Goal: Task Accomplishment & Management: Manage account settings

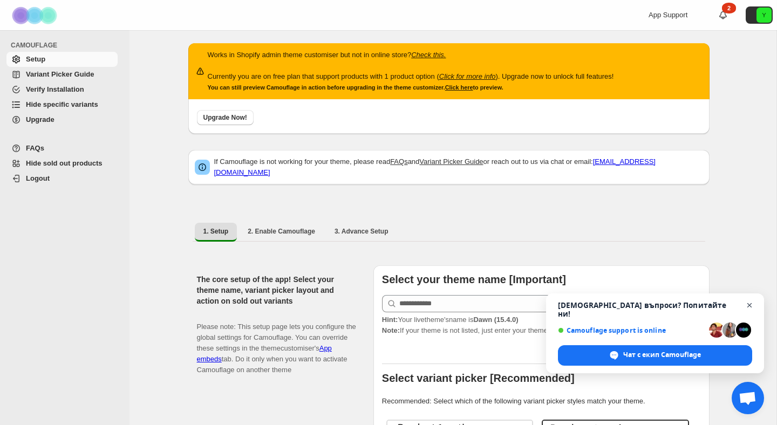
click at [752, 311] on span "Отворен чат" at bounding box center [749, 305] width 13 height 13
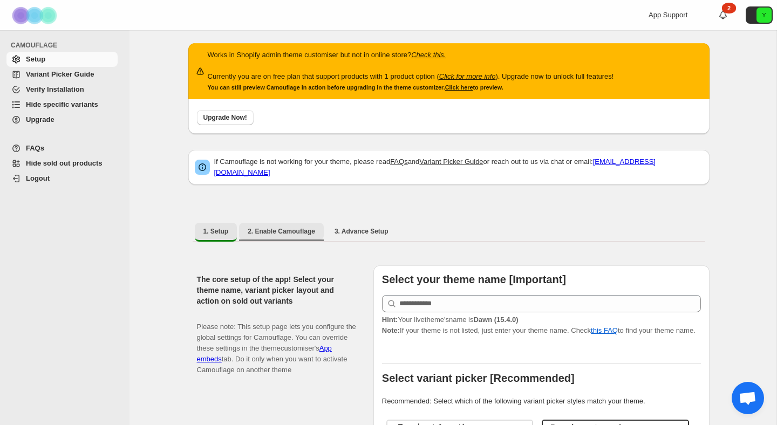
drag, startPoint x: 265, startPoint y: 225, endPoint x: 364, endPoint y: 228, distance: 99.3
click at [265, 227] on span "2. Enable Camouflage" at bounding box center [281, 231] width 67 height 9
select select "**********"
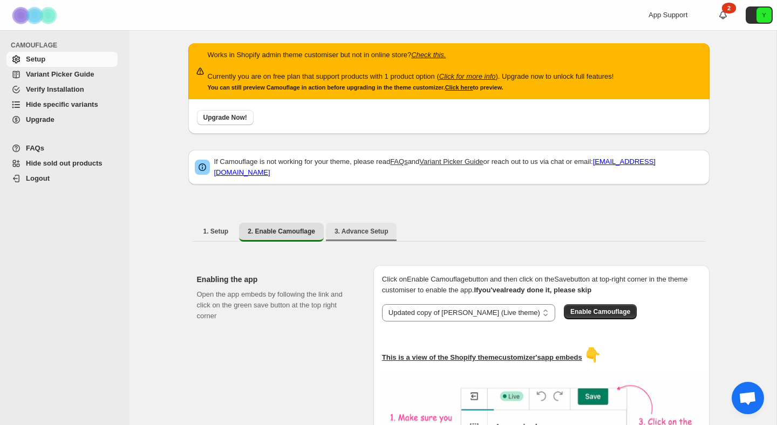
click at [372, 227] on span "3. Advance Setup" at bounding box center [361, 231] width 54 height 9
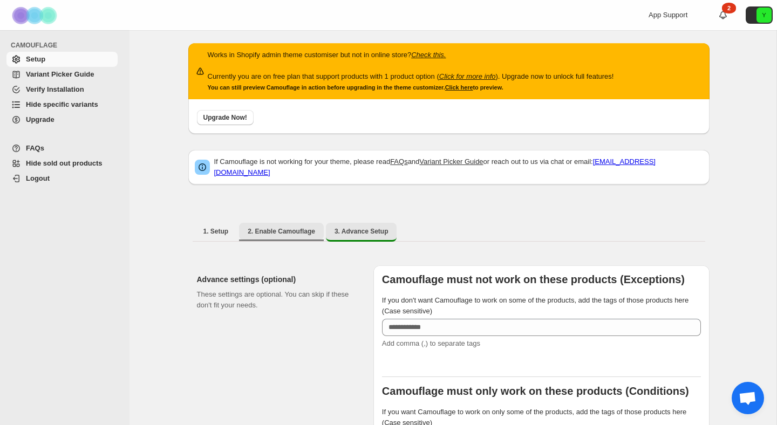
click at [248, 231] on button "2. Enable Camouflage" at bounding box center [281, 231] width 85 height 17
select select "**********"
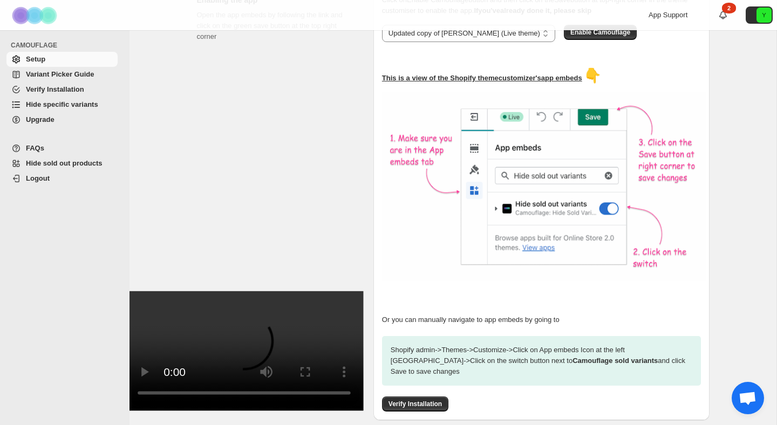
scroll to position [326, 0]
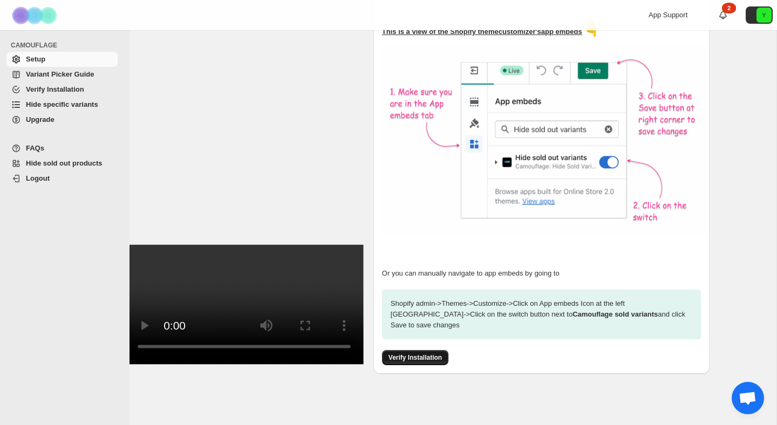
click at [422, 353] on span "Verify Installation" at bounding box center [414, 357] width 53 height 9
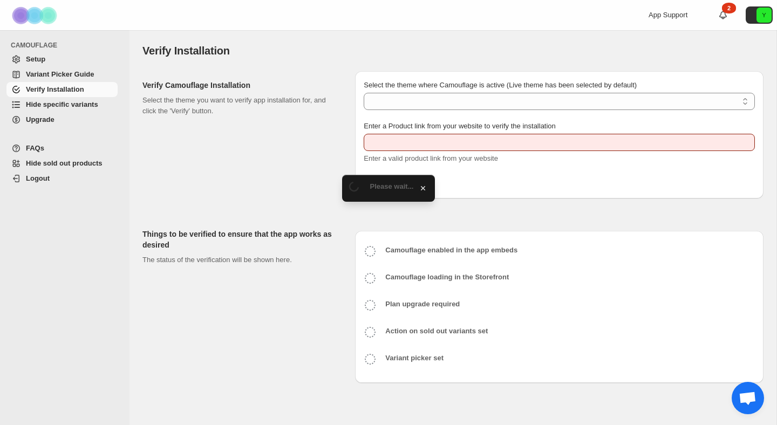
type input "**********"
select select "**********"
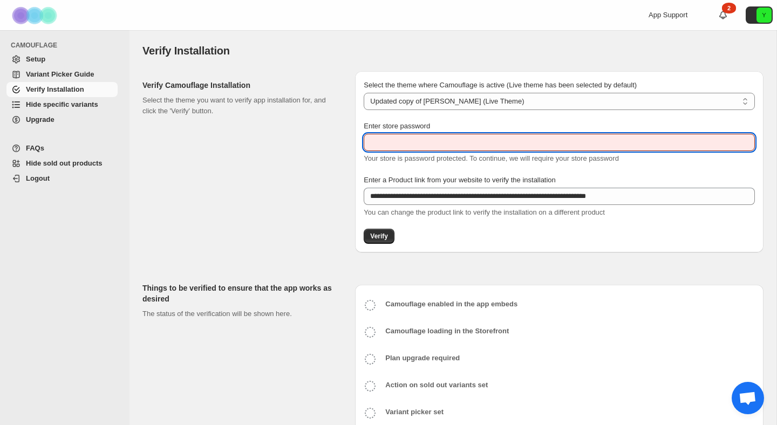
click at [438, 145] on input "Enter store password" at bounding box center [559, 142] width 391 height 17
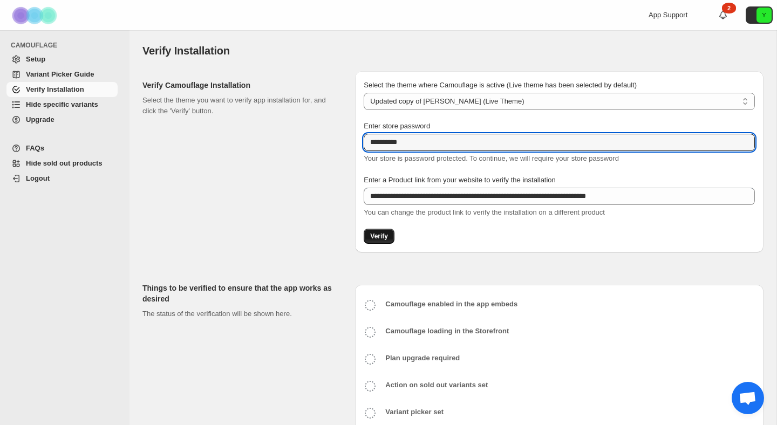
type input "**********"
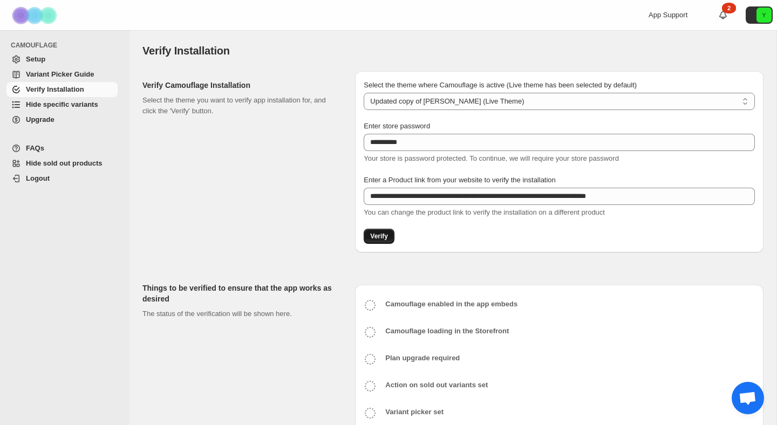
click at [381, 232] on button "Verify" at bounding box center [379, 236] width 31 height 15
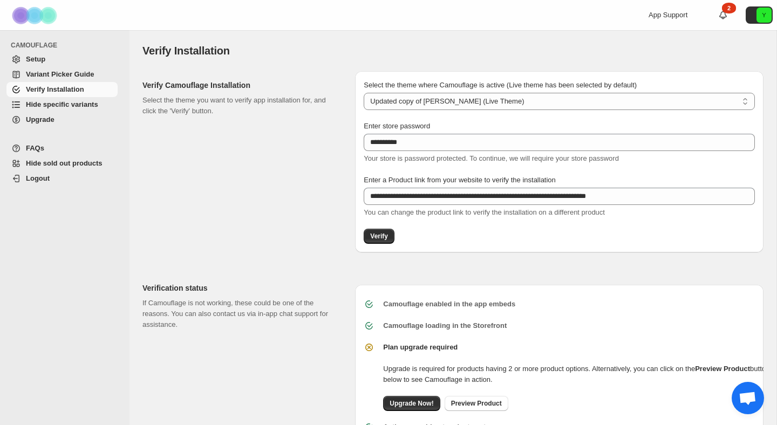
scroll to position [65, 0]
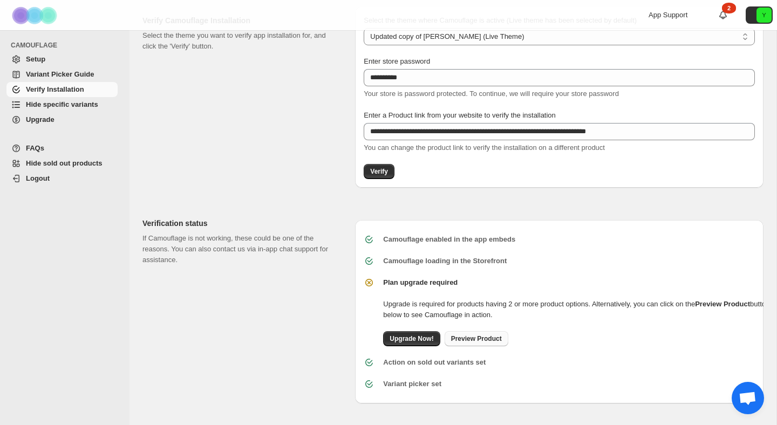
click at [492, 338] on span "Preview Product" at bounding box center [476, 338] width 51 height 9
click at [39, 161] on span "Hide sold out products" at bounding box center [64, 163] width 77 height 8
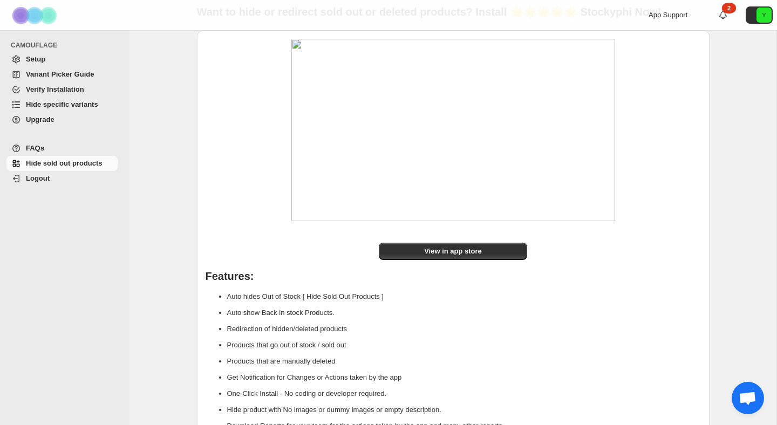
scroll to position [111, 0]
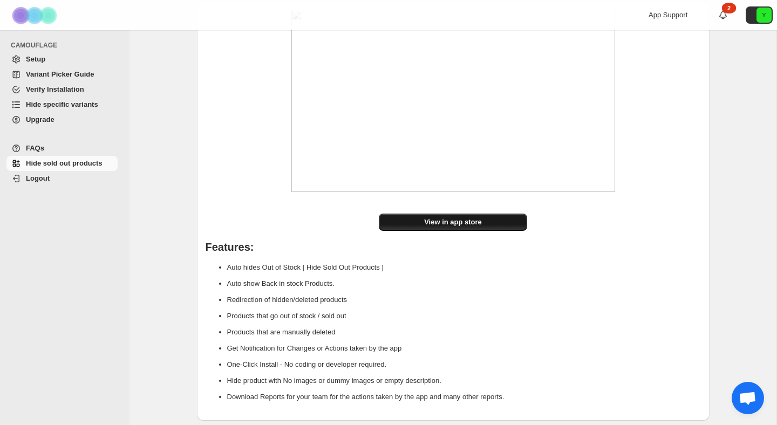
click at [453, 222] on span "View in app store" at bounding box center [453, 222] width 58 height 11
click at [29, 59] on span "Setup" at bounding box center [35, 59] width 19 height 8
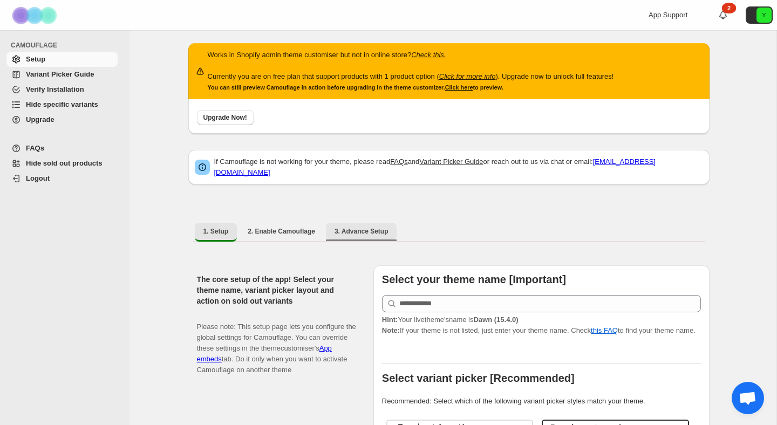
click at [361, 223] on button "3. Advance Setup" at bounding box center [361, 231] width 71 height 17
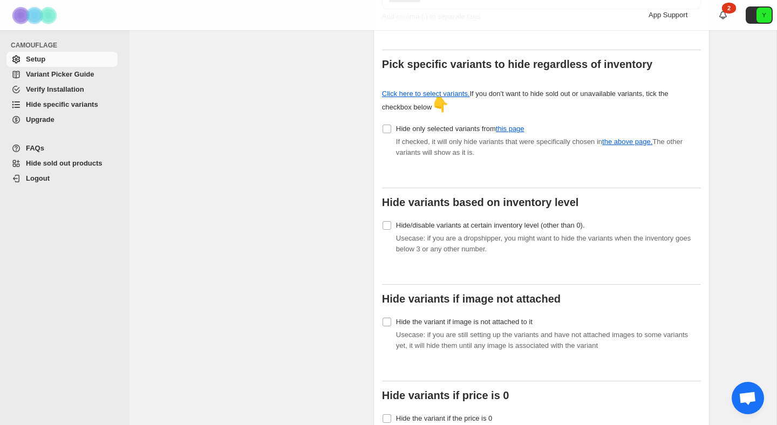
scroll to position [444, 0]
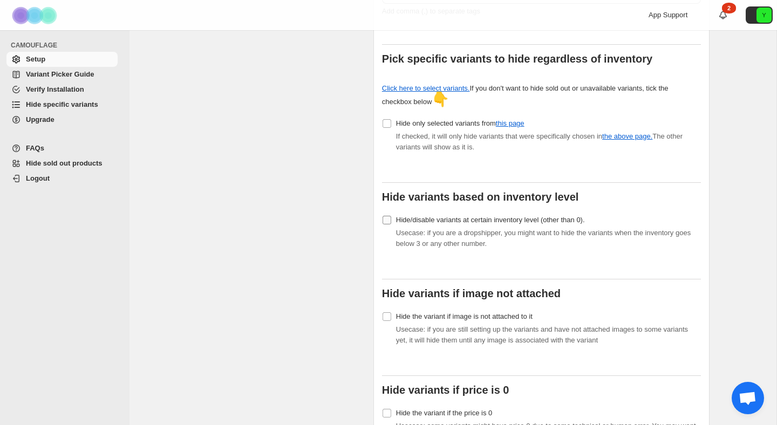
click at [392, 213] on label "Hide/disable variants at certain inventory level (other than 0)." at bounding box center [483, 220] width 203 height 15
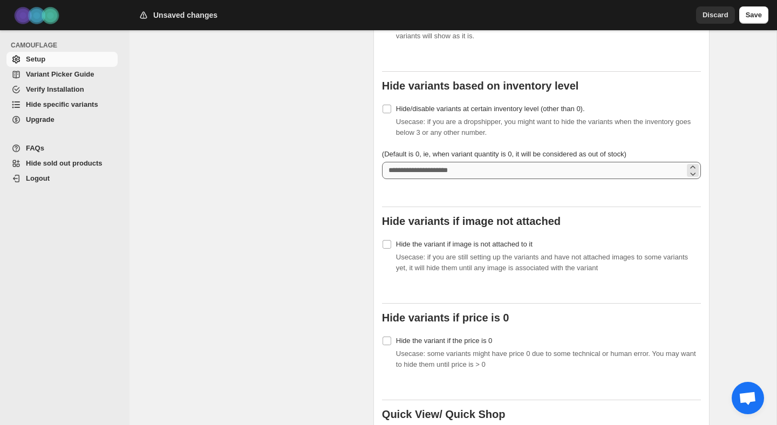
scroll to position [593, 0]
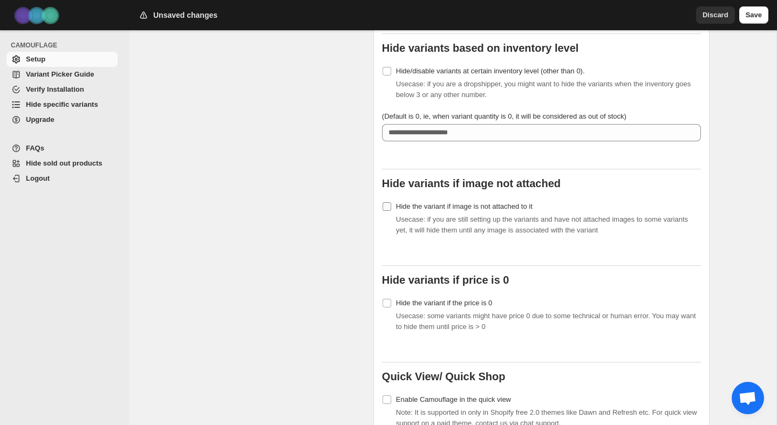
click at [390, 202] on span at bounding box center [387, 207] width 10 height 10
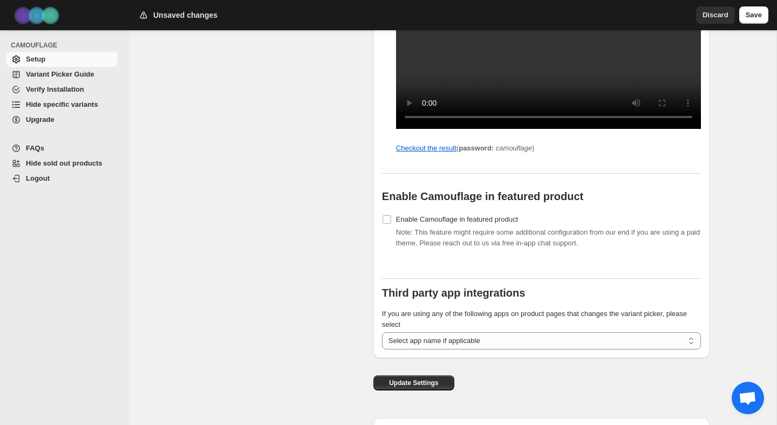
scroll to position [1175, 0]
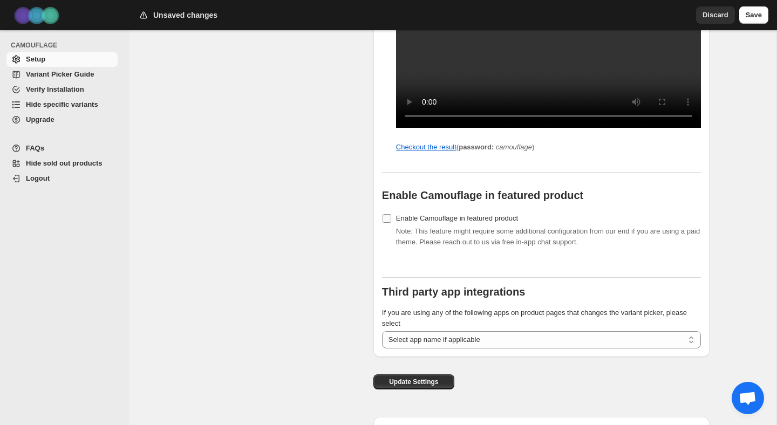
click at [448, 222] on span "Enable Camouflage in featured product" at bounding box center [457, 218] width 122 height 8
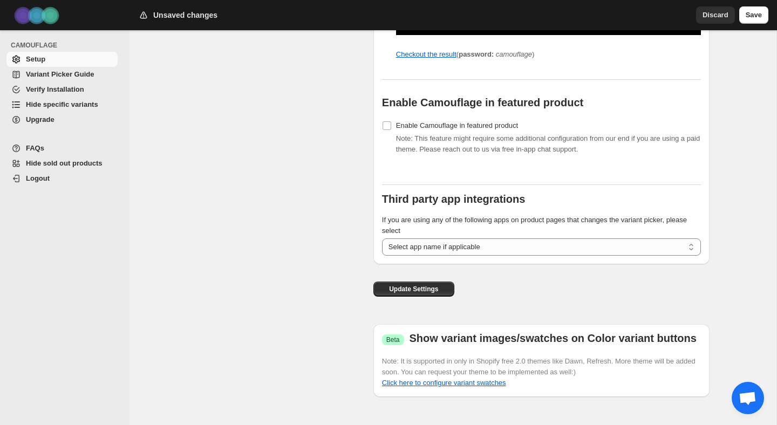
scroll to position [1297, 0]
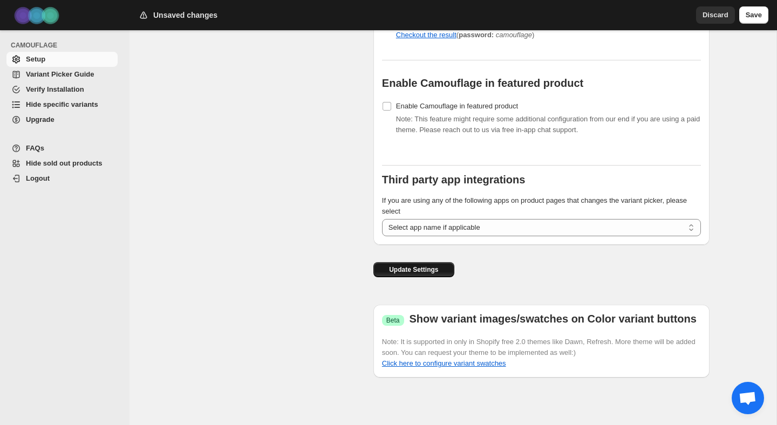
click at [421, 271] on span "Update Settings" at bounding box center [413, 269] width 49 height 9
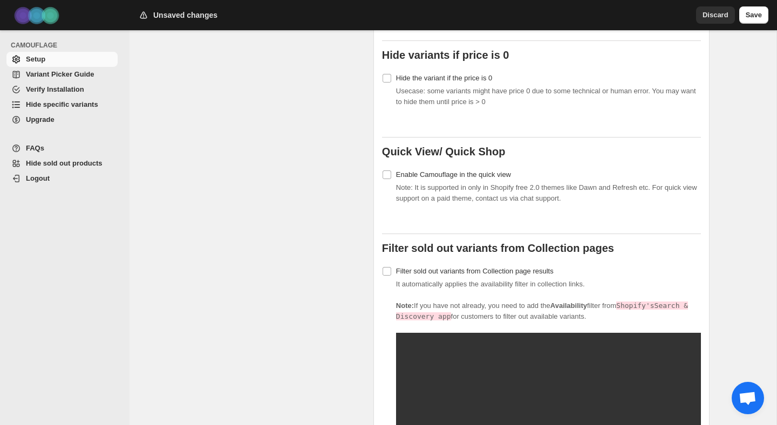
scroll to position [816, 0]
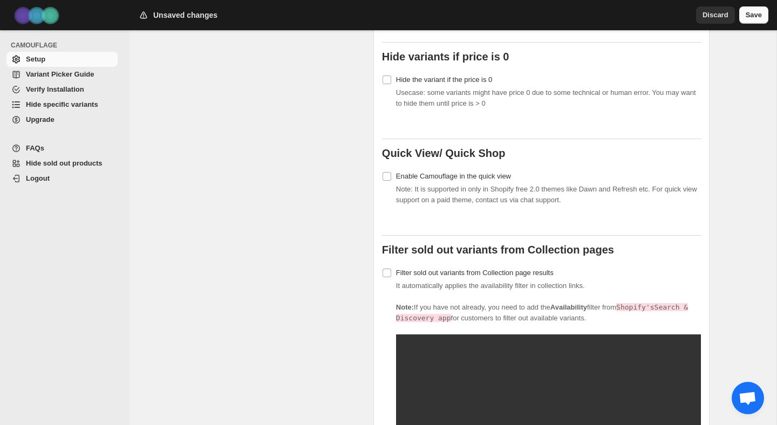
click at [755, 21] on button "Save" at bounding box center [753, 14] width 29 height 17
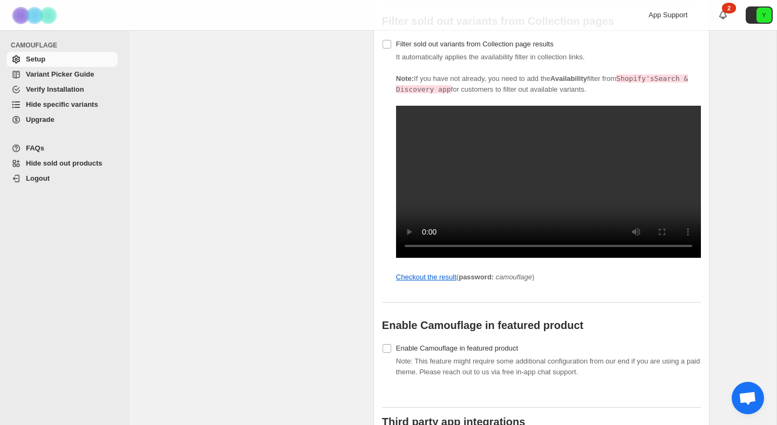
scroll to position [1297, 0]
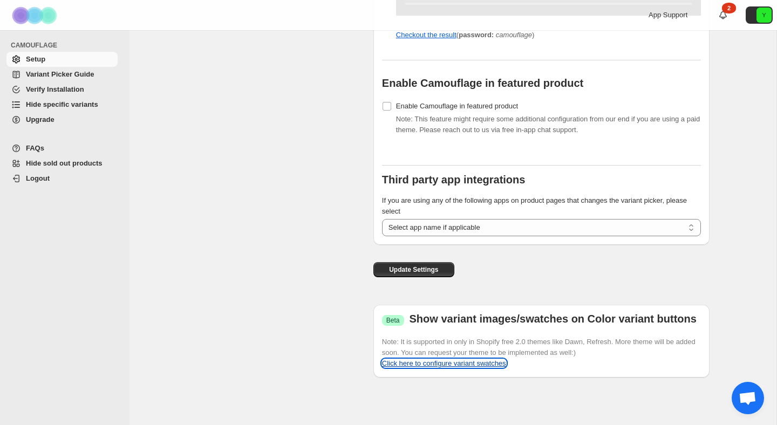
click at [475, 360] on link "Click here to configure variant swatches" at bounding box center [444, 363] width 124 height 8
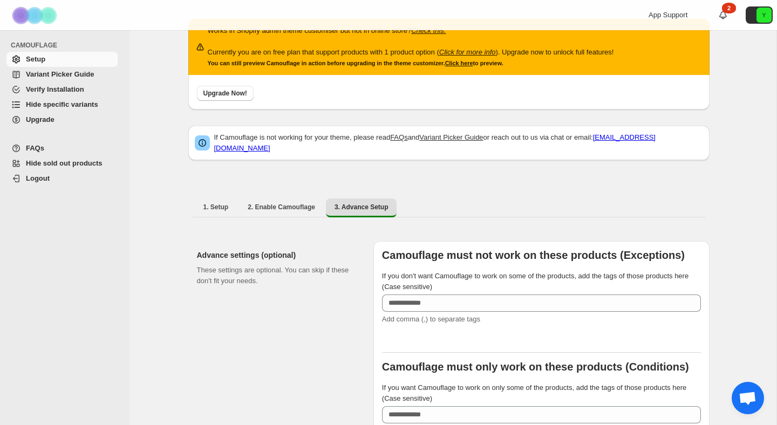
scroll to position [0, 0]
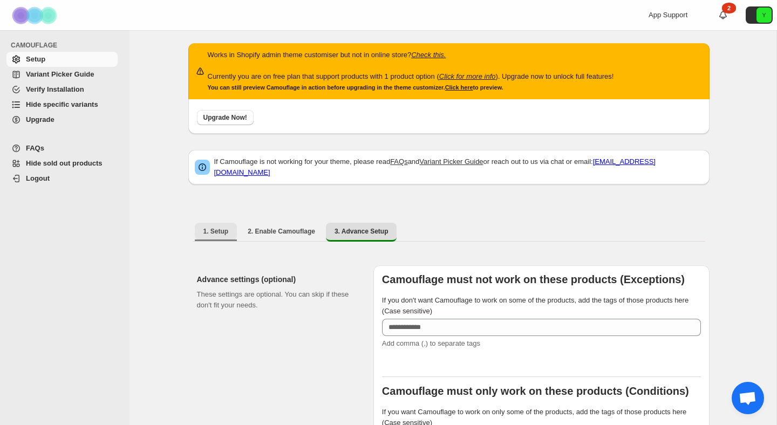
click at [213, 227] on span "1. Setup" at bounding box center [215, 231] width 25 height 9
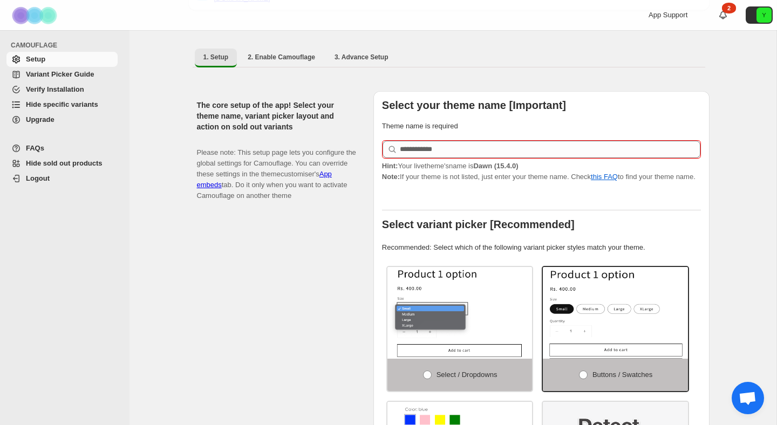
scroll to position [175, 0]
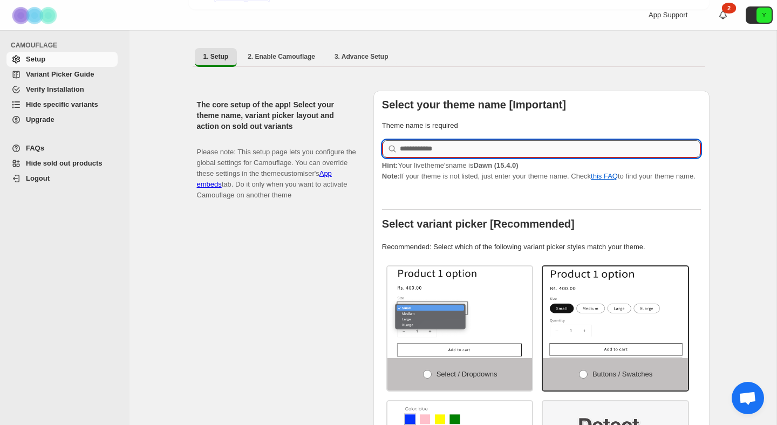
click at [425, 140] on input "text" at bounding box center [550, 148] width 300 height 17
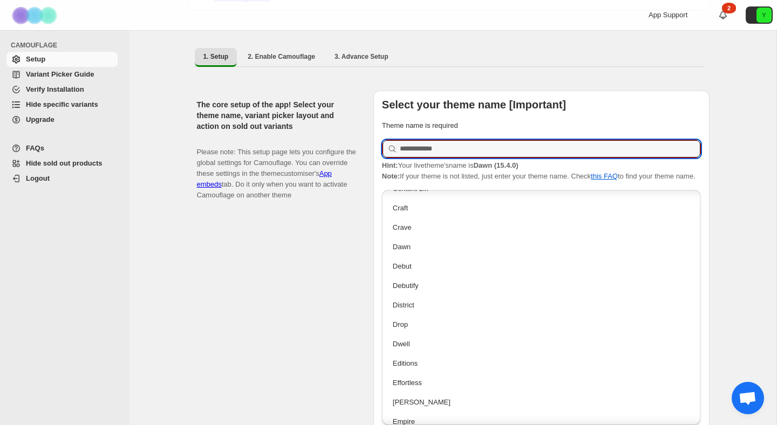
scroll to position [504, 0]
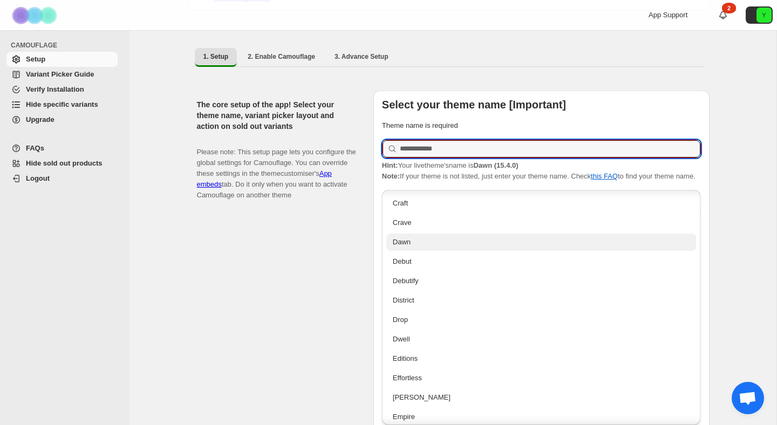
click at [414, 242] on div "Dawn" at bounding box center [541, 242] width 297 height 11
type input "****"
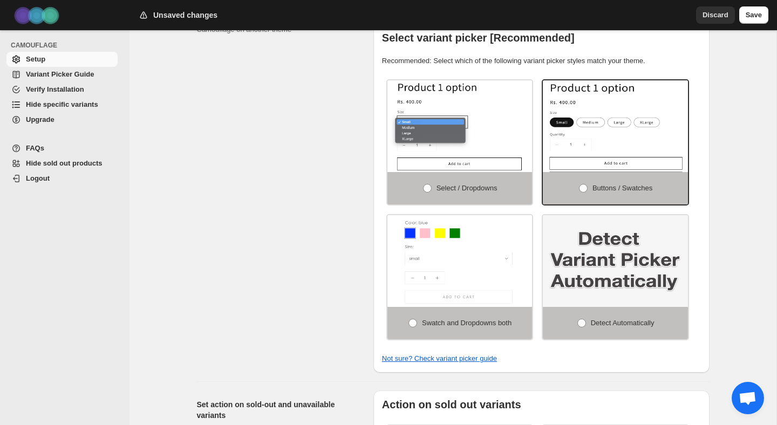
scroll to position [348, 0]
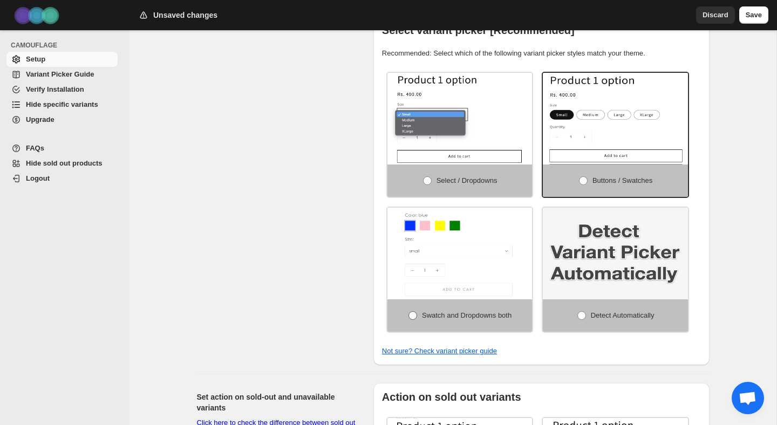
click at [484, 319] on span "Swatch and Dropdowns both" at bounding box center [467, 315] width 90 height 8
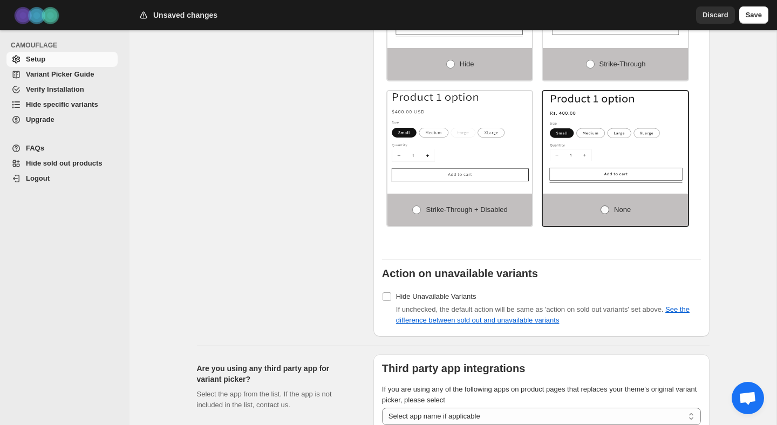
scroll to position [824, 0]
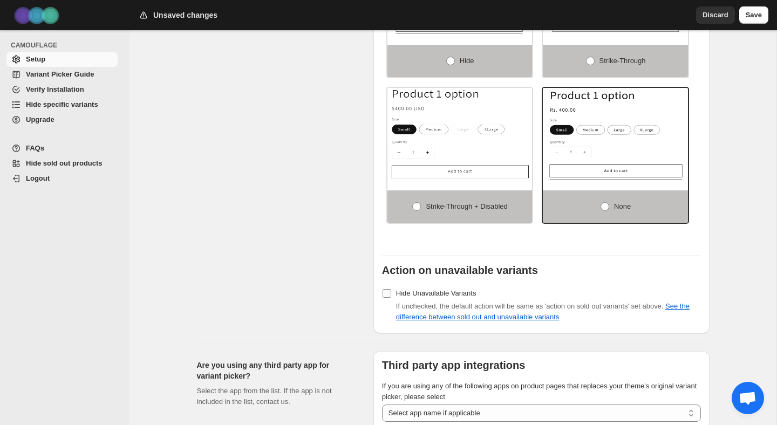
click at [456, 296] on span "Hide Unavailable Variants" at bounding box center [436, 293] width 80 height 8
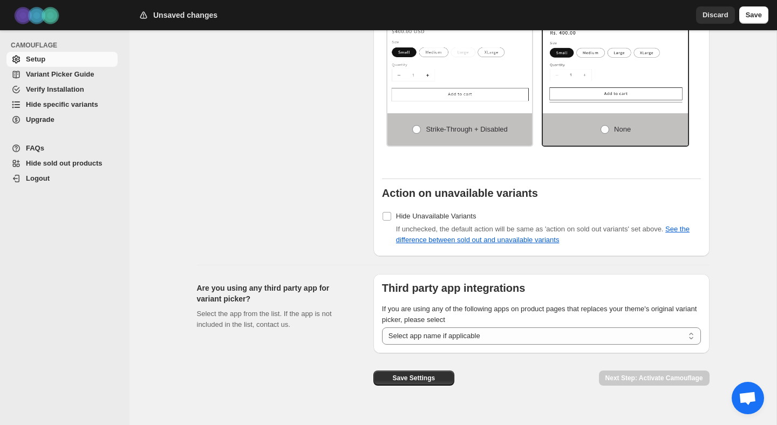
scroll to position [921, 0]
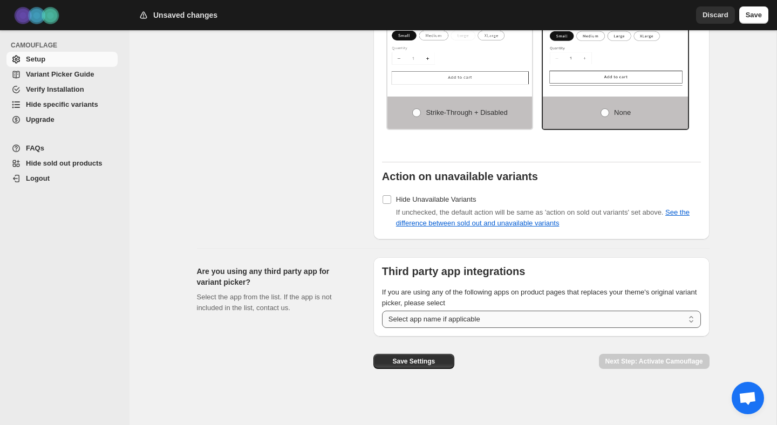
click at [459, 320] on select "**********" at bounding box center [541, 319] width 319 height 17
click at [509, 316] on select "**********" at bounding box center [541, 319] width 319 height 17
select select "**********"
click at [382, 311] on select "**********" at bounding box center [541, 319] width 319 height 17
click at [421, 362] on span "Save Settings" at bounding box center [413, 361] width 43 height 9
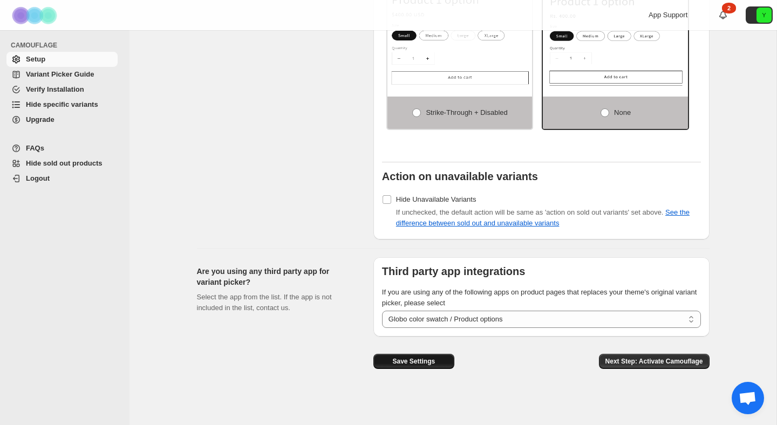
click at [436, 363] on button "Save Settings" at bounding box center [413, 361] width 81 height 15
click at [649, 362] on span "Next Step: Activate Camouflage" at bounding box center [654, 361] width 98 height 9
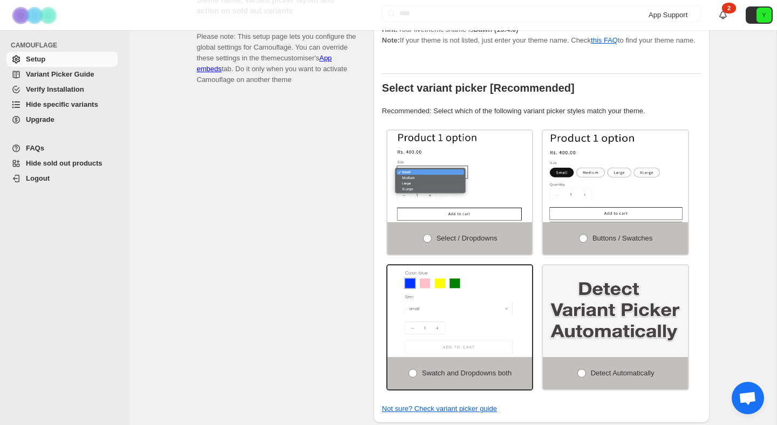
select select "**********"
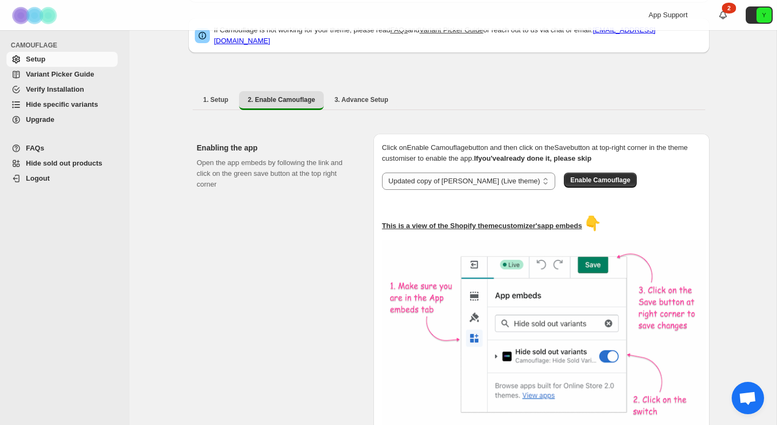
scroll to position [132, 0]
click at [592, 175] on span "Enable Camouflage" at bounding box center [600, 179] width 60 height 9
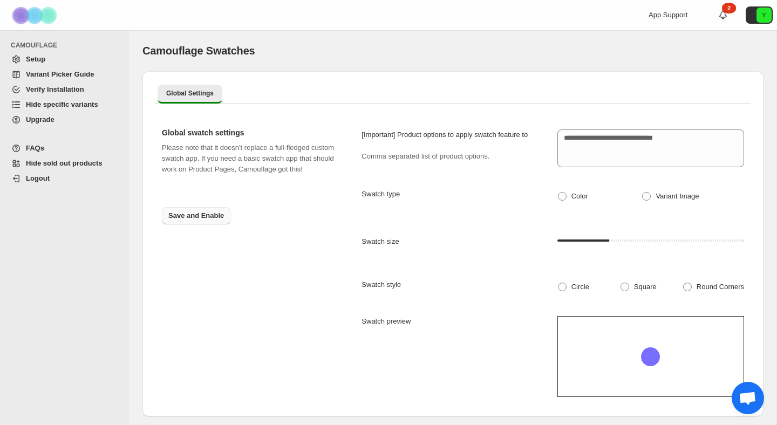
click at [215, 221] on span "Save and Enable" at bounding box center [196, 215] width 56 height 11
click at [575, 196] on span "Color" at bounding box center [579, 196] width 17 height 8
click at [202, 221] on span "Save settings" at bounding box center [190, 215] width 45 height 11
drag, startPoint x: 208, startPoint y: 49, endPoint x: 312, endPoint y: 47, distance: 103.6
click at [307, 47] on div "Camouflage Swatches" at bounding box center [452, 50] width 621 height 15
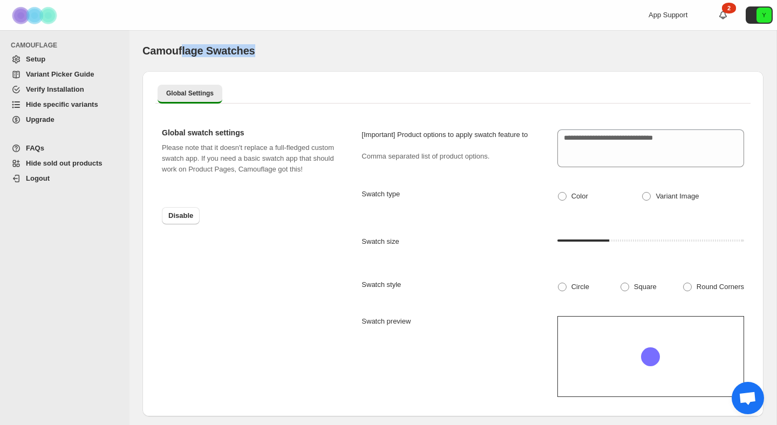
click at [250, 54] on span "Camouflage Swatches" at bounding box center [198, 51] width 113 height 12
click at [39, 63] on span "Setup" at bounding box center [35, 59] width 19 height 8
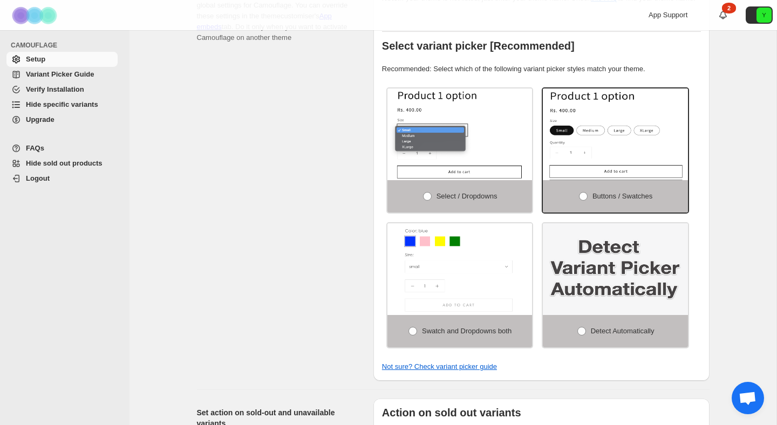
scroll to position [332, 0]
click at [412, 336] on span at bounding box center [412, 331] width 9 height 9
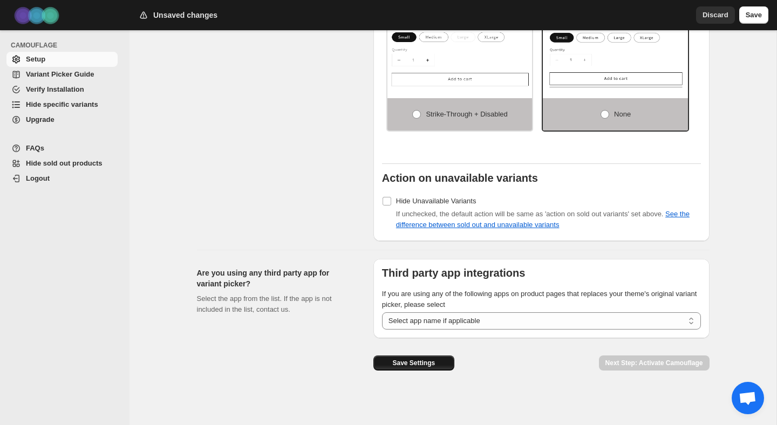
click at [435, 367] on span "Save Settings" at bounding box center [413, 363] width 43 height 9
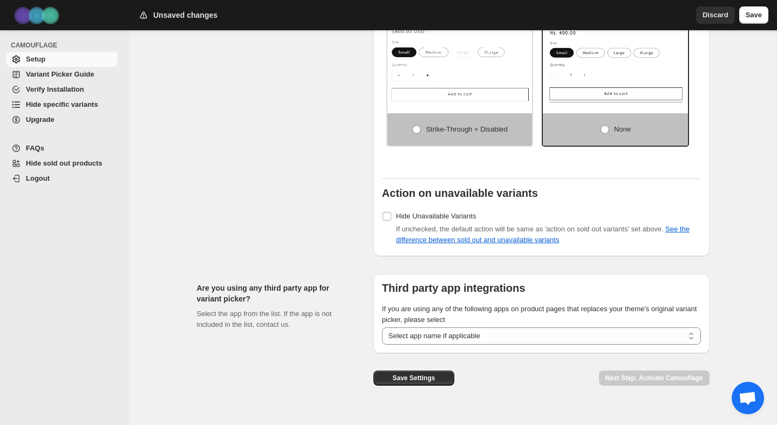
scroll to position [921, 0]
click at [749, 4] on div "Discard Save" at bounding box center [730, 13] width 77 height 22
click at [748, 12] on span "Save" at bounding box center [753, 15] width 16 height 11
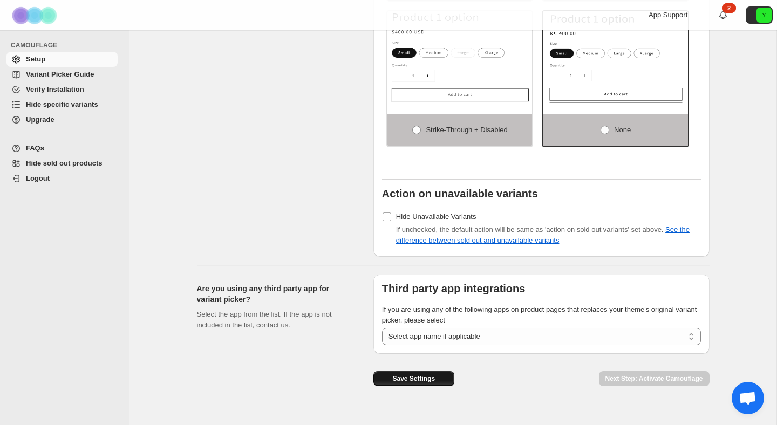
click at [416, 383] on span "Save Settings" at bounding box center [413, 378] width 43 height 9
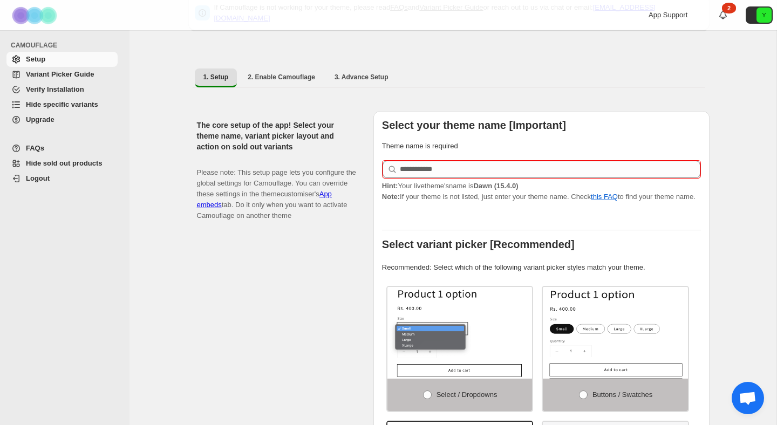
scroll to position [0, 0]
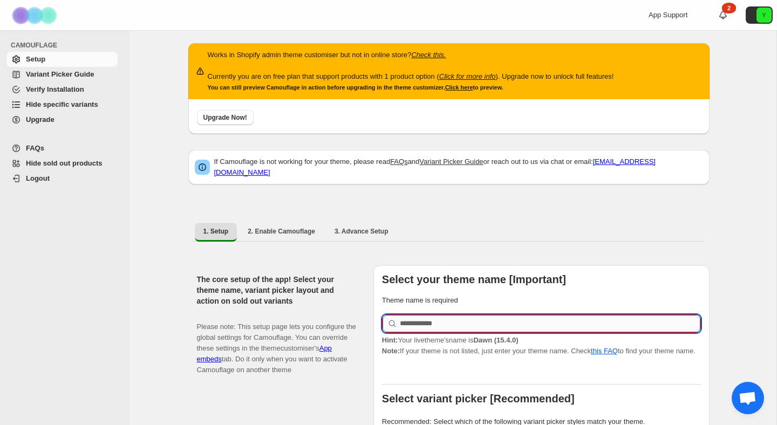
click at [426, 317] on input "text" at bounding box center [550, 323] width 300 height 17
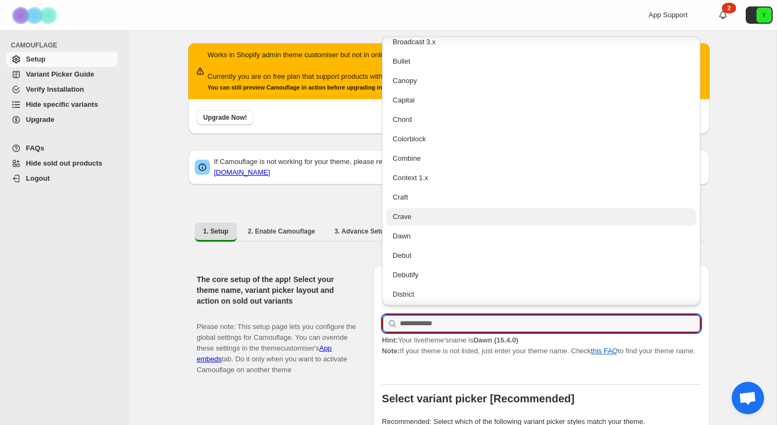
scroll to position [358, 0]
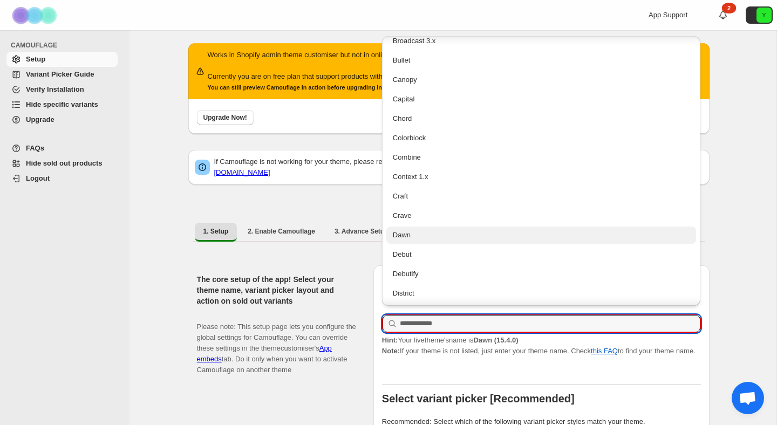
click at [410, 242] on div "Dawn" at bounding box center [541, 235] width 310 height 17
type input "****"
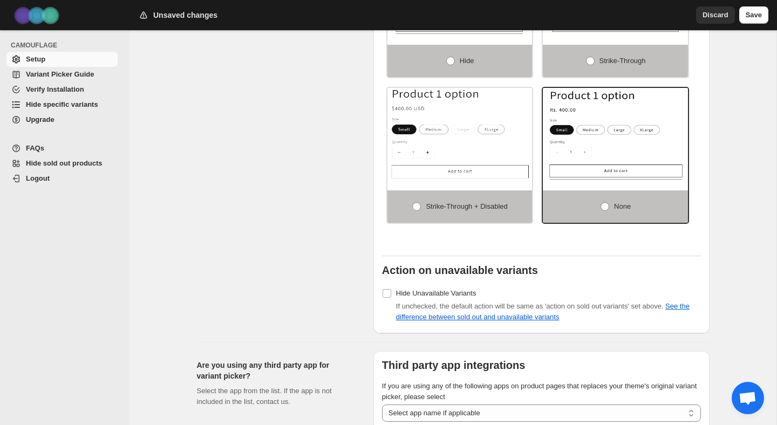
scroll to position [921, 0]
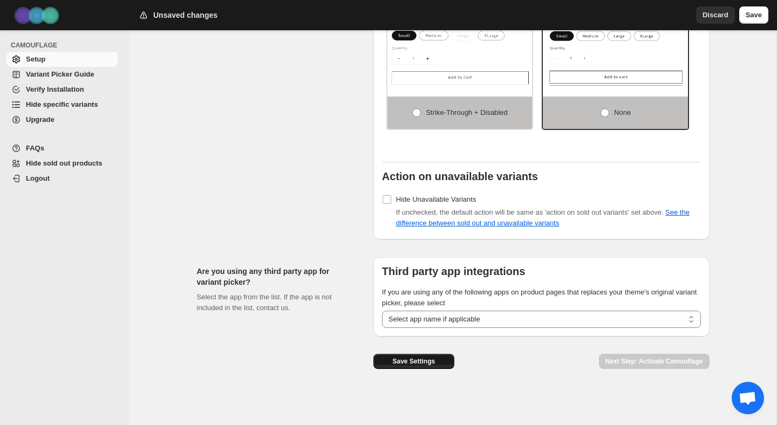
click at [430, 364] on span "Save Settings" at bounding box center [413, 361] width 43 height 9
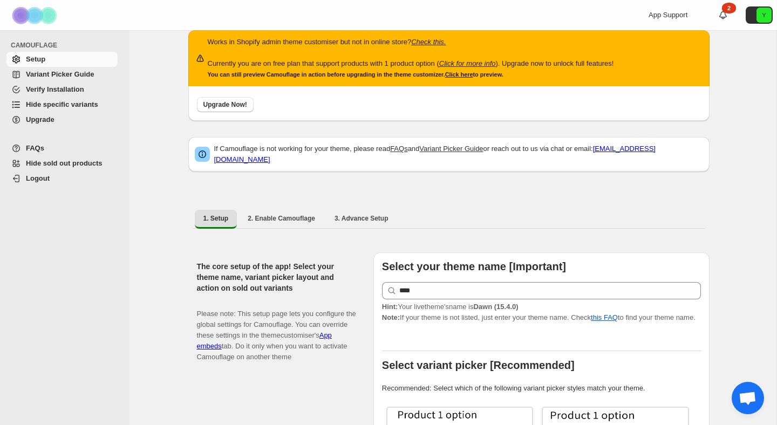
scroll to position [0, 0]
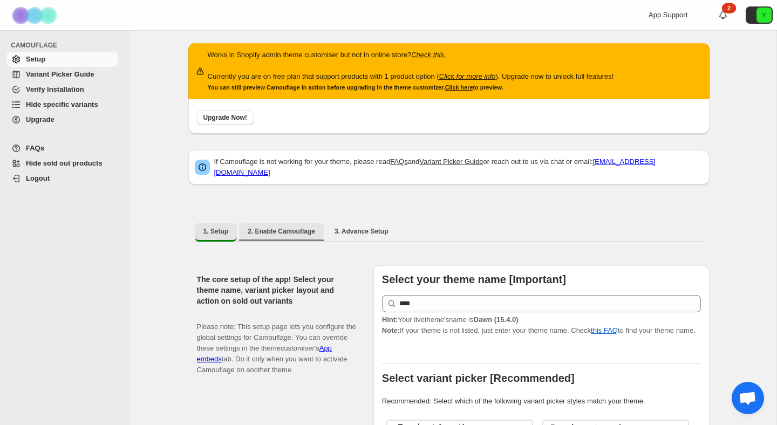
click at [308, 227] on span "2. Enable Camouflage" at bounding box center [281, 231] width 67 height 9
select select "**********"
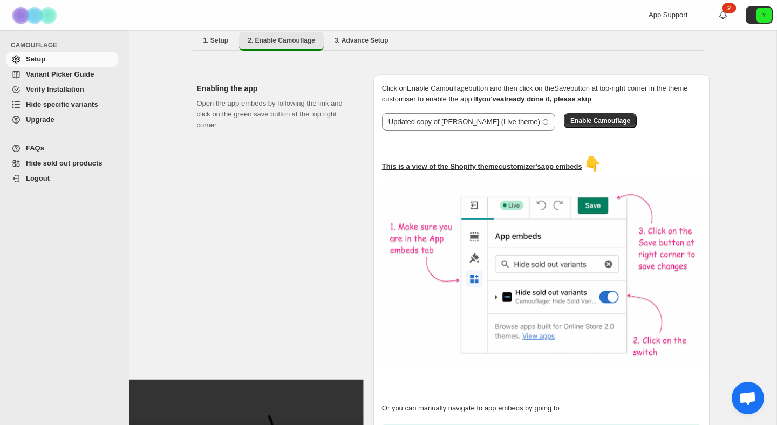
scroll to position [187, 0]
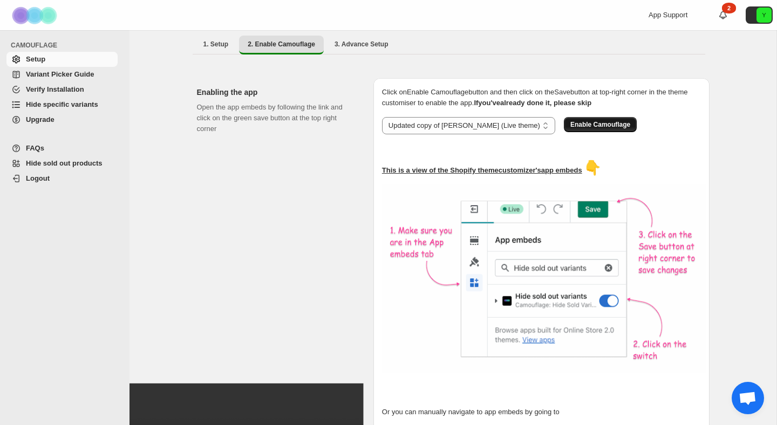
click at [584, 117] on button "Enable Camouflage" at bounding box center [600, 124] width 73 height 15
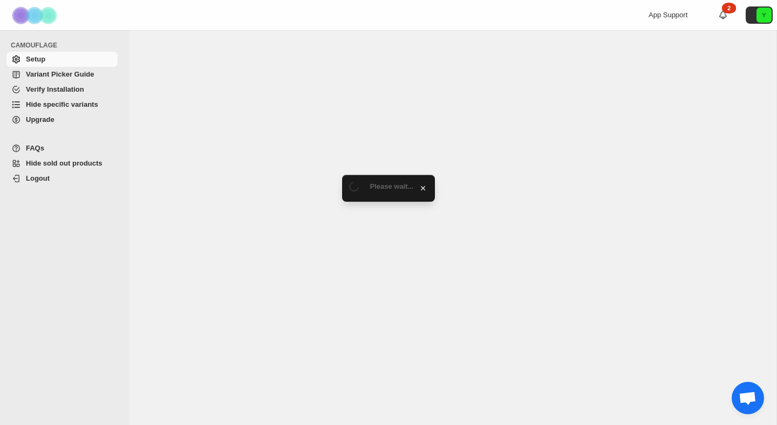
select select "**********"
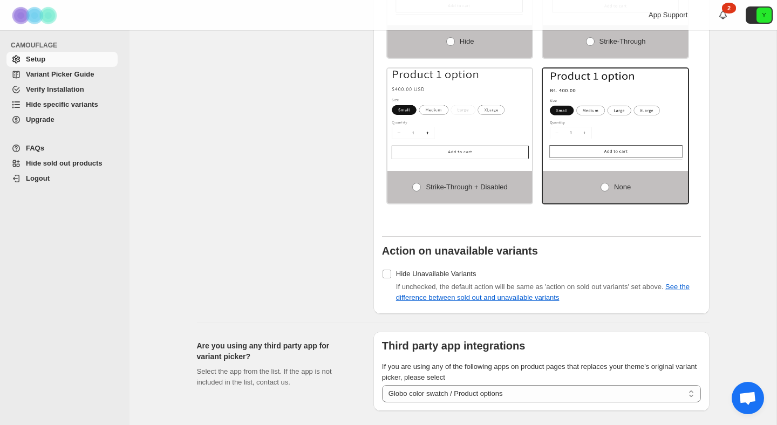
scroll to position [921, 0]
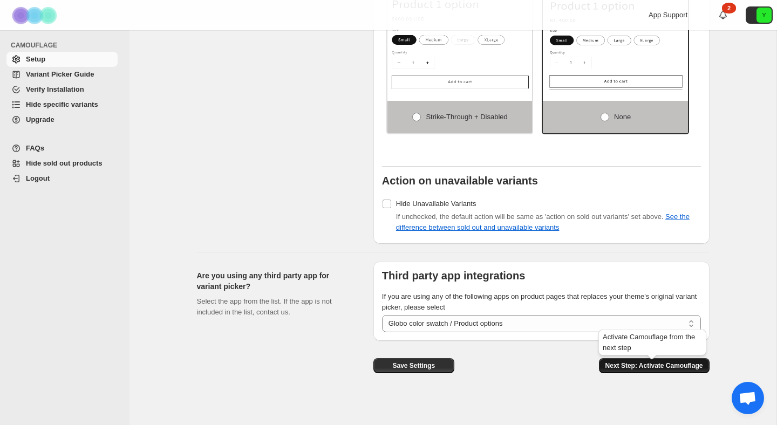
click at [662, 368] on span "Next Step: Activate Camouflage" at bounding box center [654, 365] width 98 height 9
select select "**********"
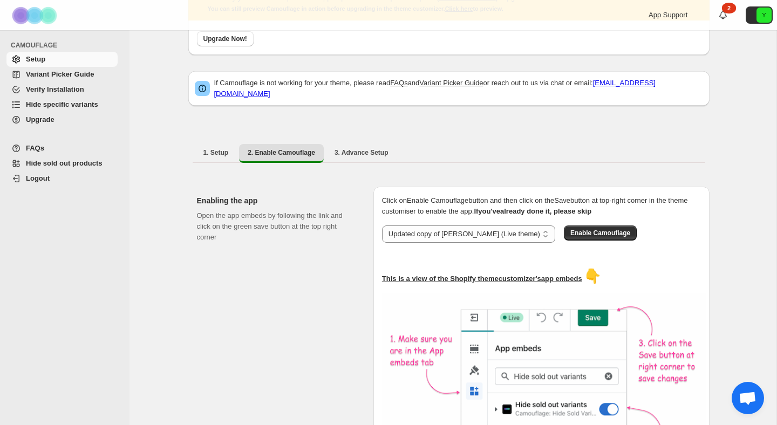
scroll to position [101, 0]
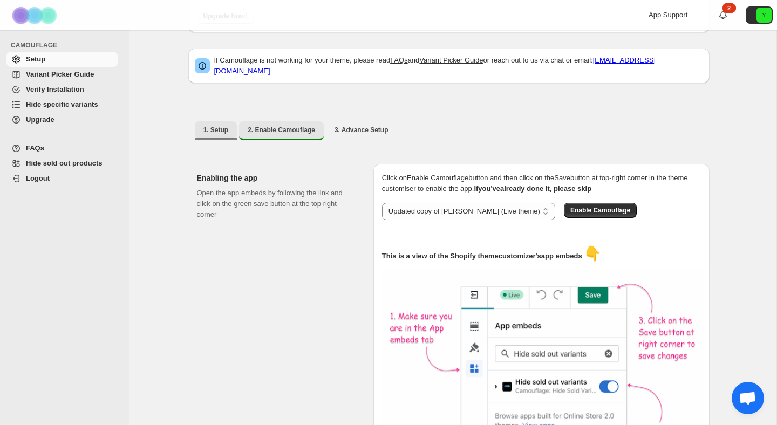
click at [204, 126] on span "1. Setup" at bounding box center [215, 130] width 25 height 9
select select "**********"
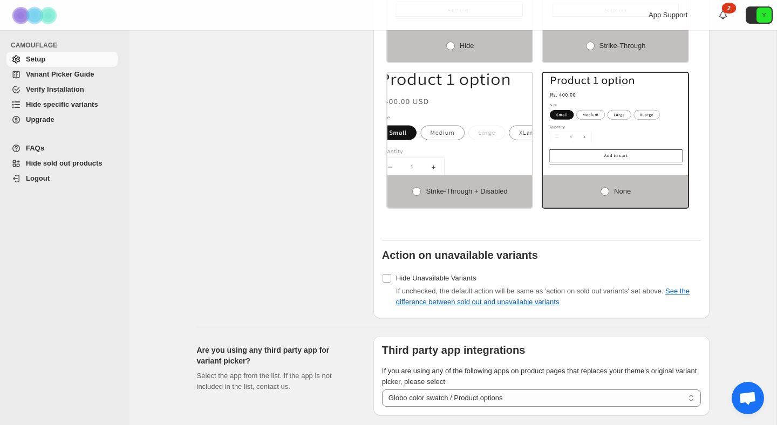
scroll to position [921, 0]
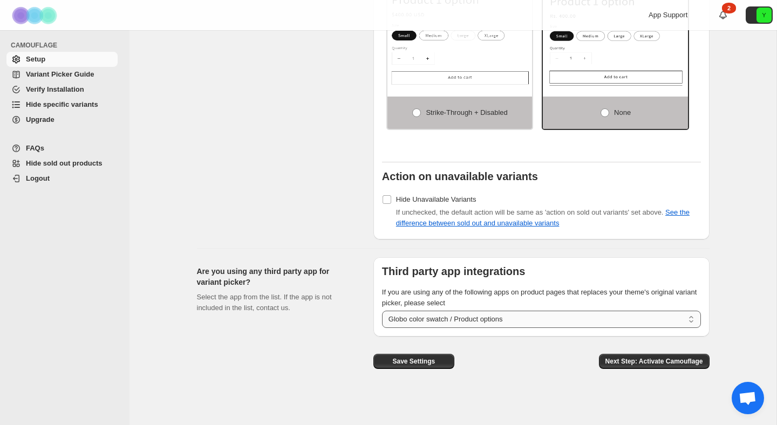
click at [469, 323] on select "**********" at bounding box center [541, 319] width 319 height 17
select select
click at [382, 311] on select "**********" at bounding box center [541, 319] width 319 height 17
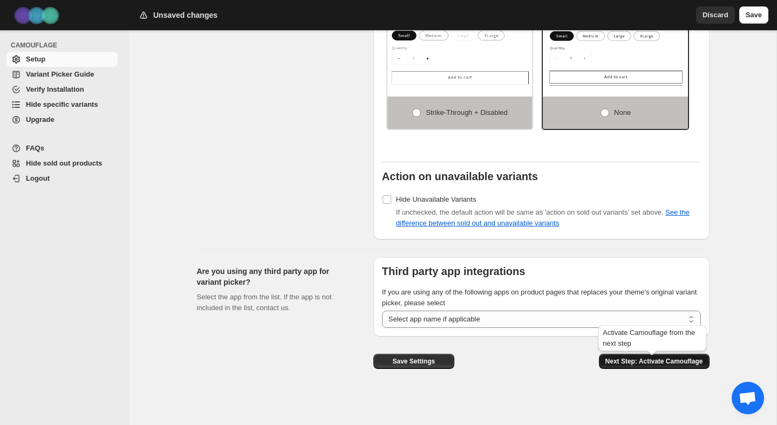
click at [641, 364] on span "Next Step: Activate Camouflage" at bounding box center [654, 361] width 98 height 9
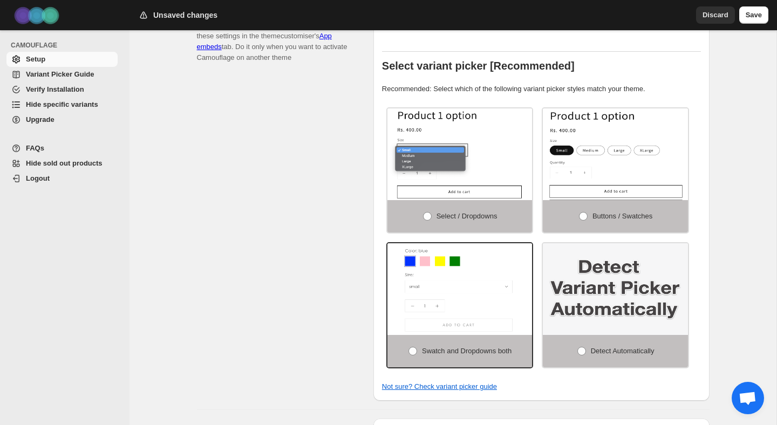
select select "**********"
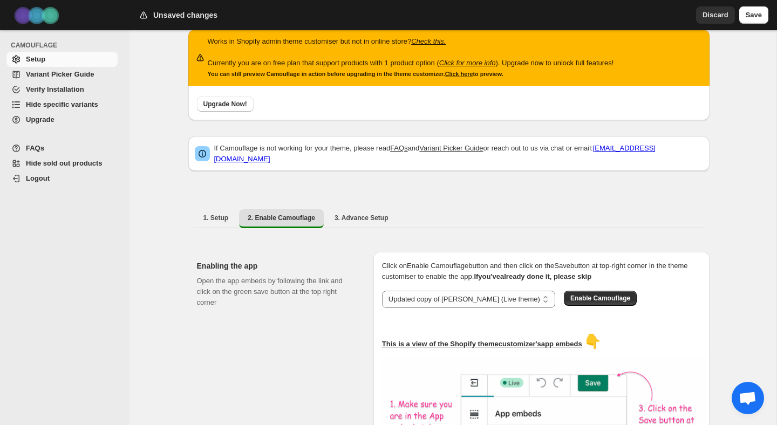
scroll to position [13, 0]
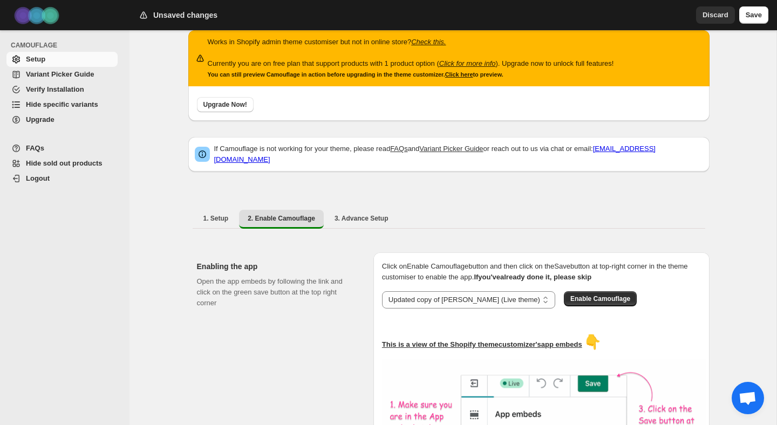
click at [582, 301] on div "Enable Camouflage" at bounding box center [600, 299] width 73 height 17
click at [581, 295] on span "Enable Camouflage" at bounding box center [600, 299] width 60 height 9
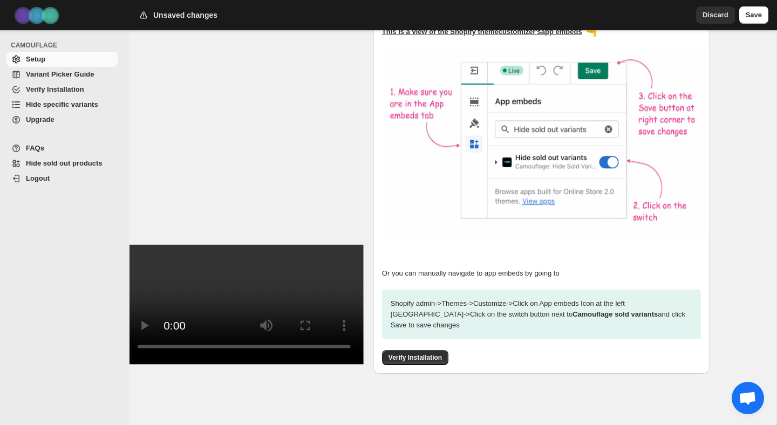
scroll to position [0, 0]
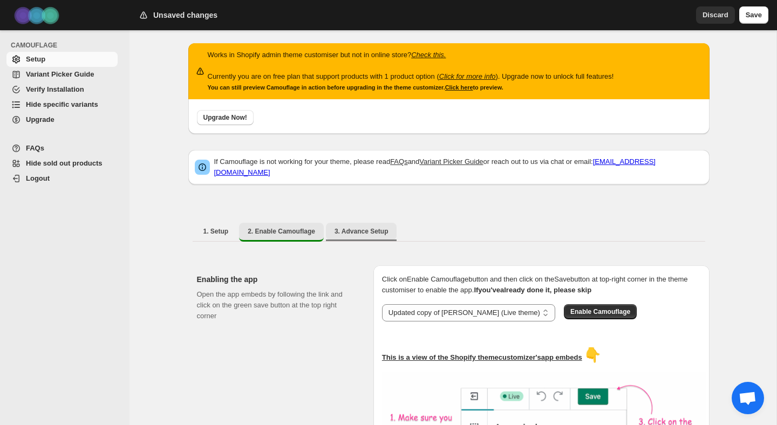
click at [372, 230] on button "3. Advance Setup" at bounding box center [361, 231] width 71 height 17
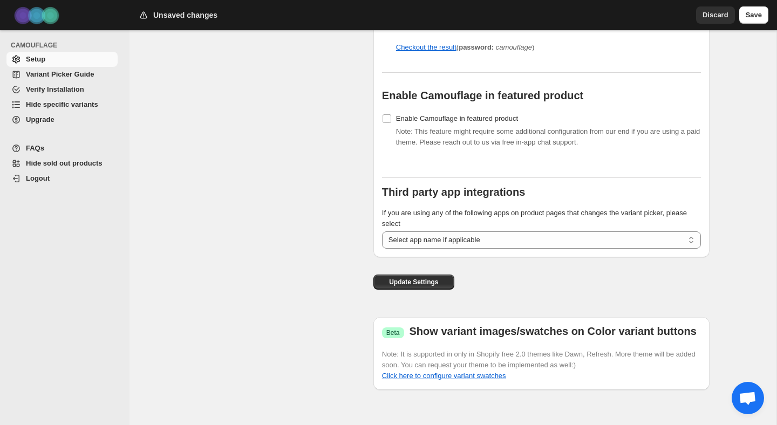
scroll to position [1258, 0]
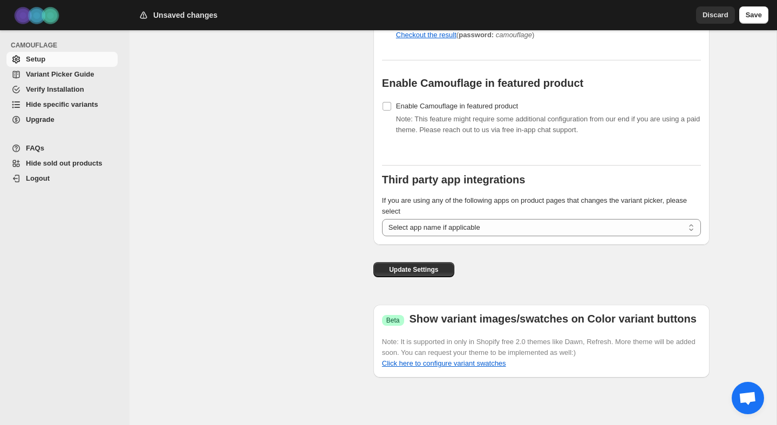
click at [444, 319] on b "Show variant images/swatches on Color variant buttons" at bounding box center [552, 319] width 287 height 12
click at [468, 363] on link "Click here to configure variant swatches" at bounding box center [444, 363] width 124 height 8
click at [750, 18] on span "Save" at bounding box center [753, 15] width 16 height 11
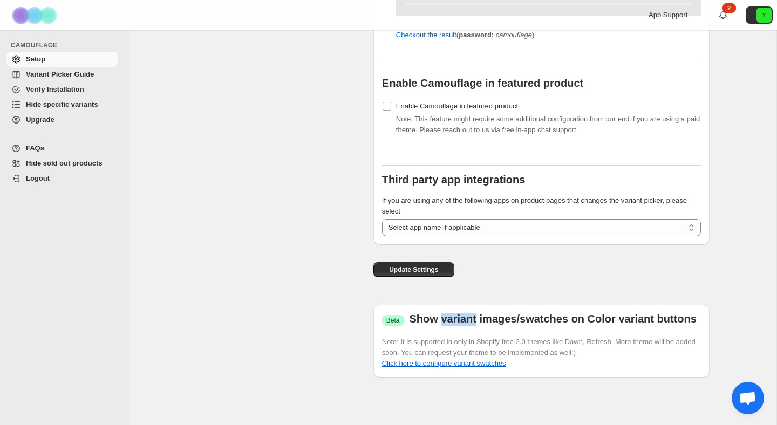
click at [64, 180] on span "Logout" at bounding box center [71, 178] width 90 height 11
